Goal: Navigation & Orientation: Go to known website

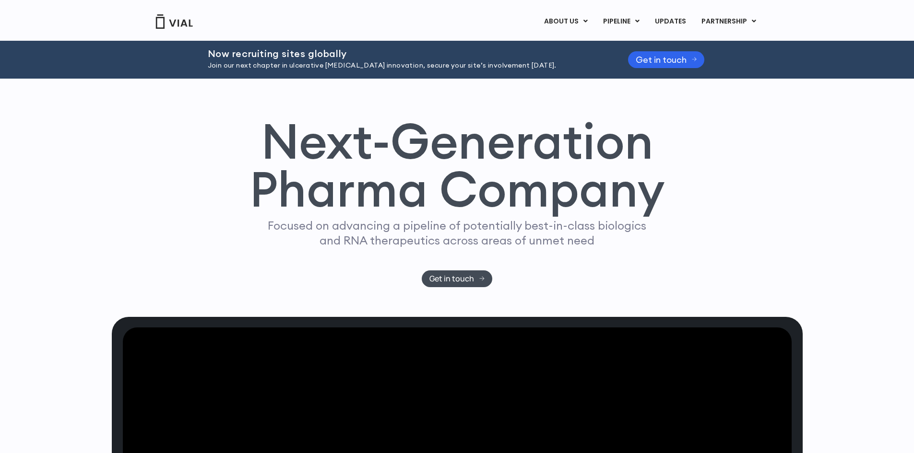
click at [165, 19] on img at bounding box center [174, 21] width 38 height 14
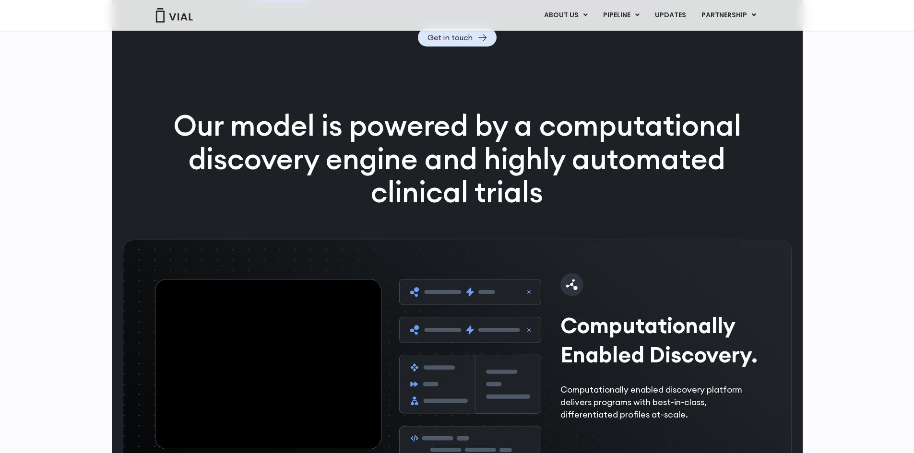
scroll to position [1267, 0]
